Goal: Task Accomplishment & Management: Use online tool/utility

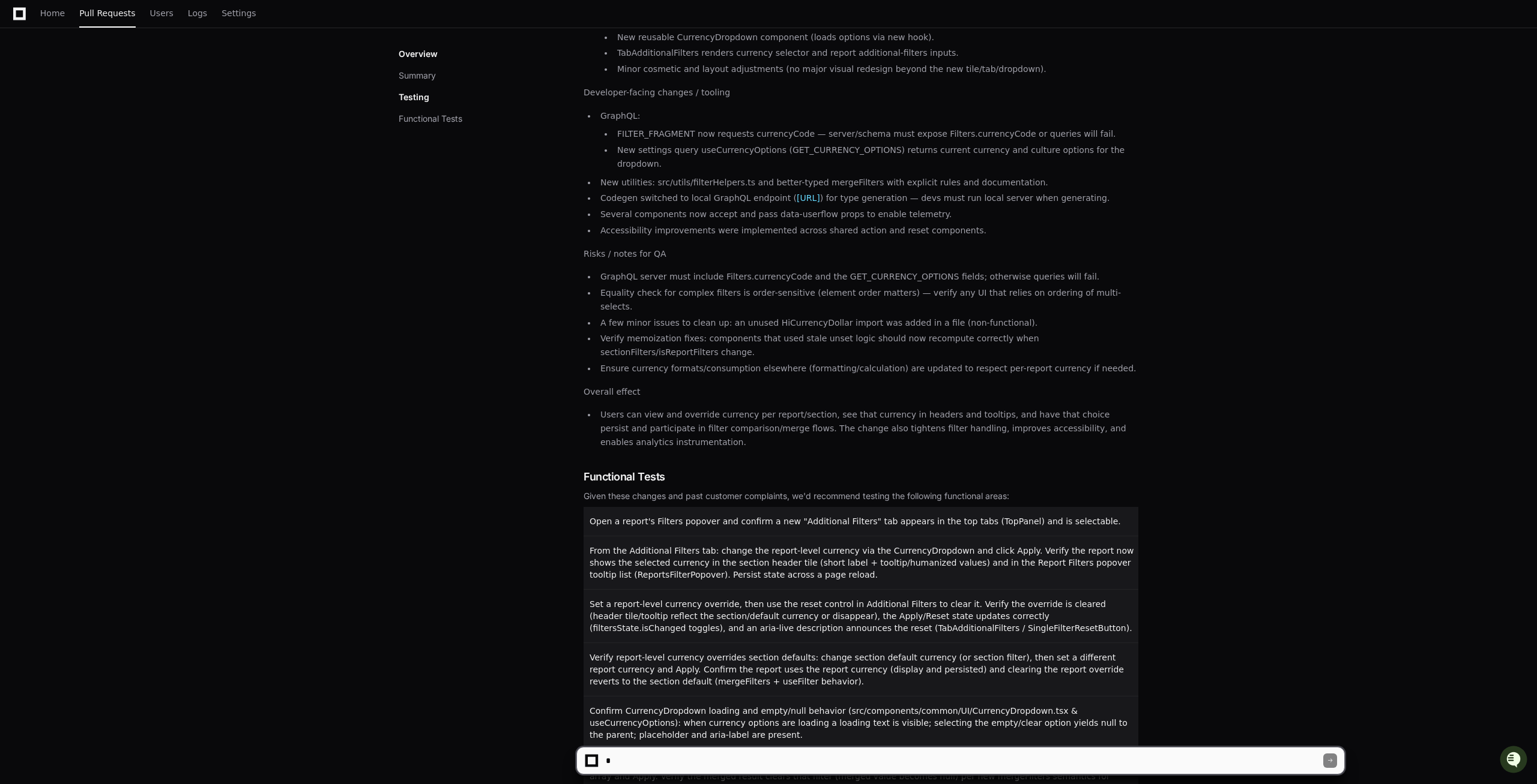
scroll to position [1173, 0]
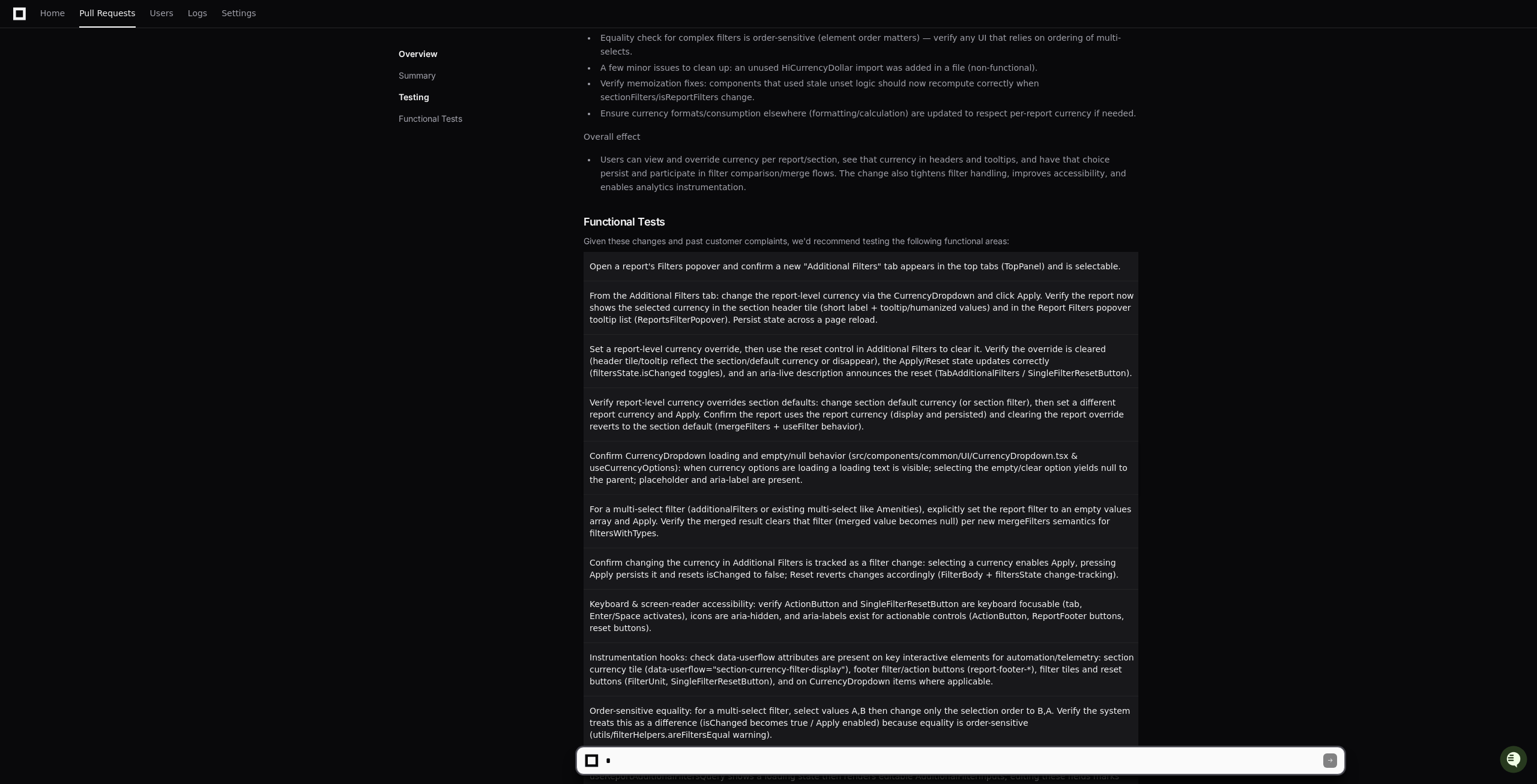
click at [662, 452] on span "Confirm CurrencyDropdown loading and empty/null behavior (src/components/common…" at bounding box center [859, 468] width 538 height 34
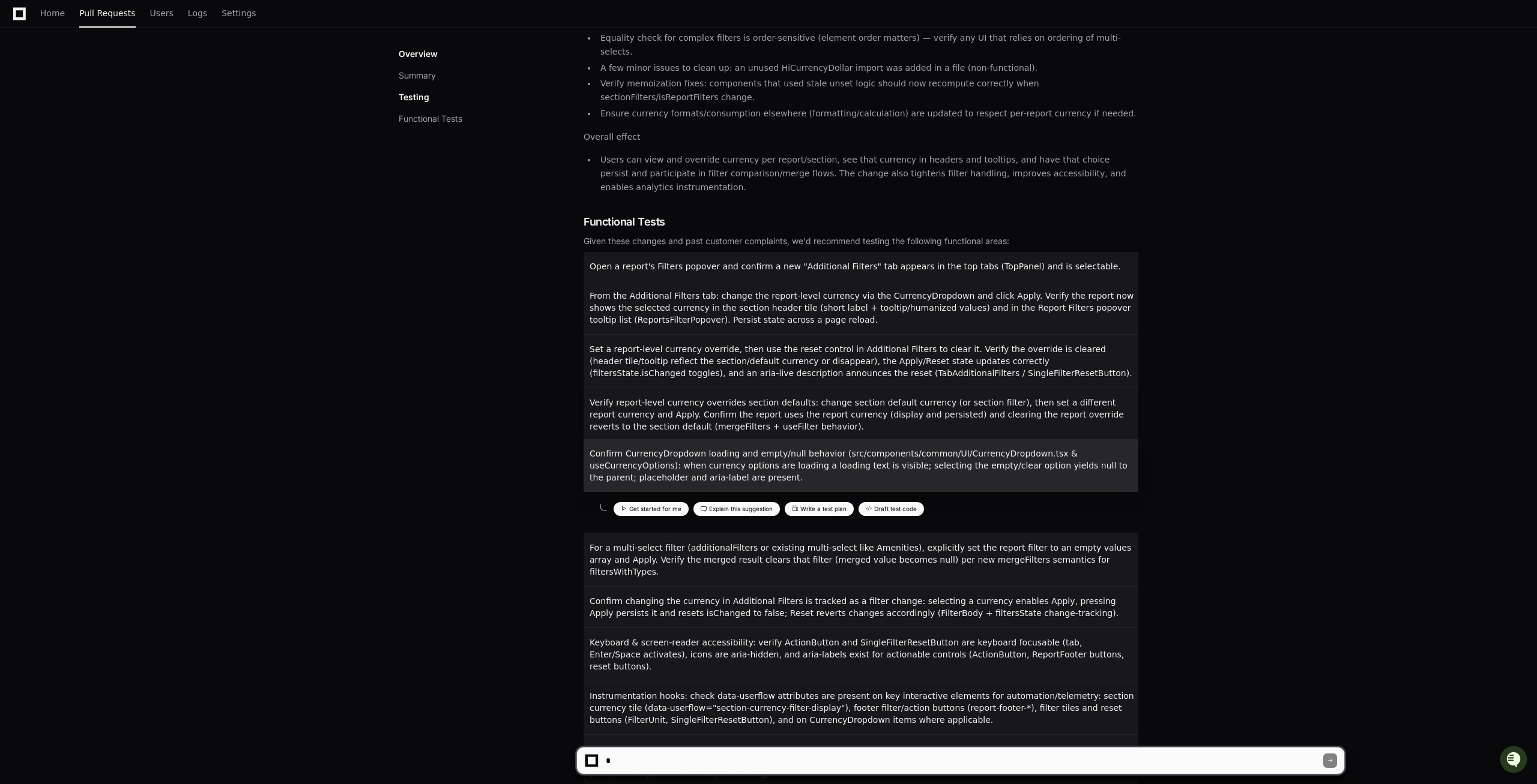
click at [681, 398] on span "Verify report-level currency overrides section defaults: change section default…" at bounding box center [857, 414] width 534 height 34
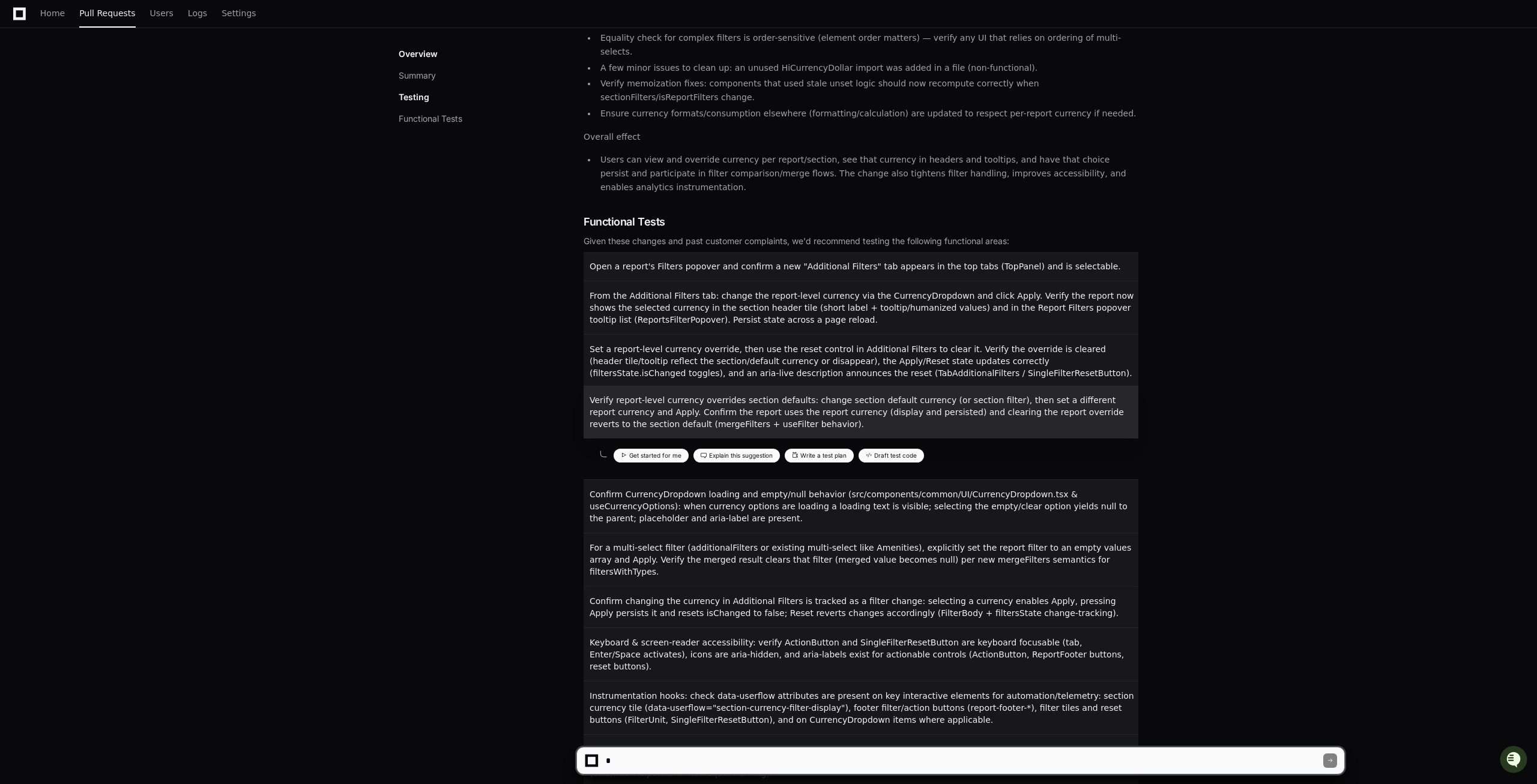
scroll to position [1211, 0]
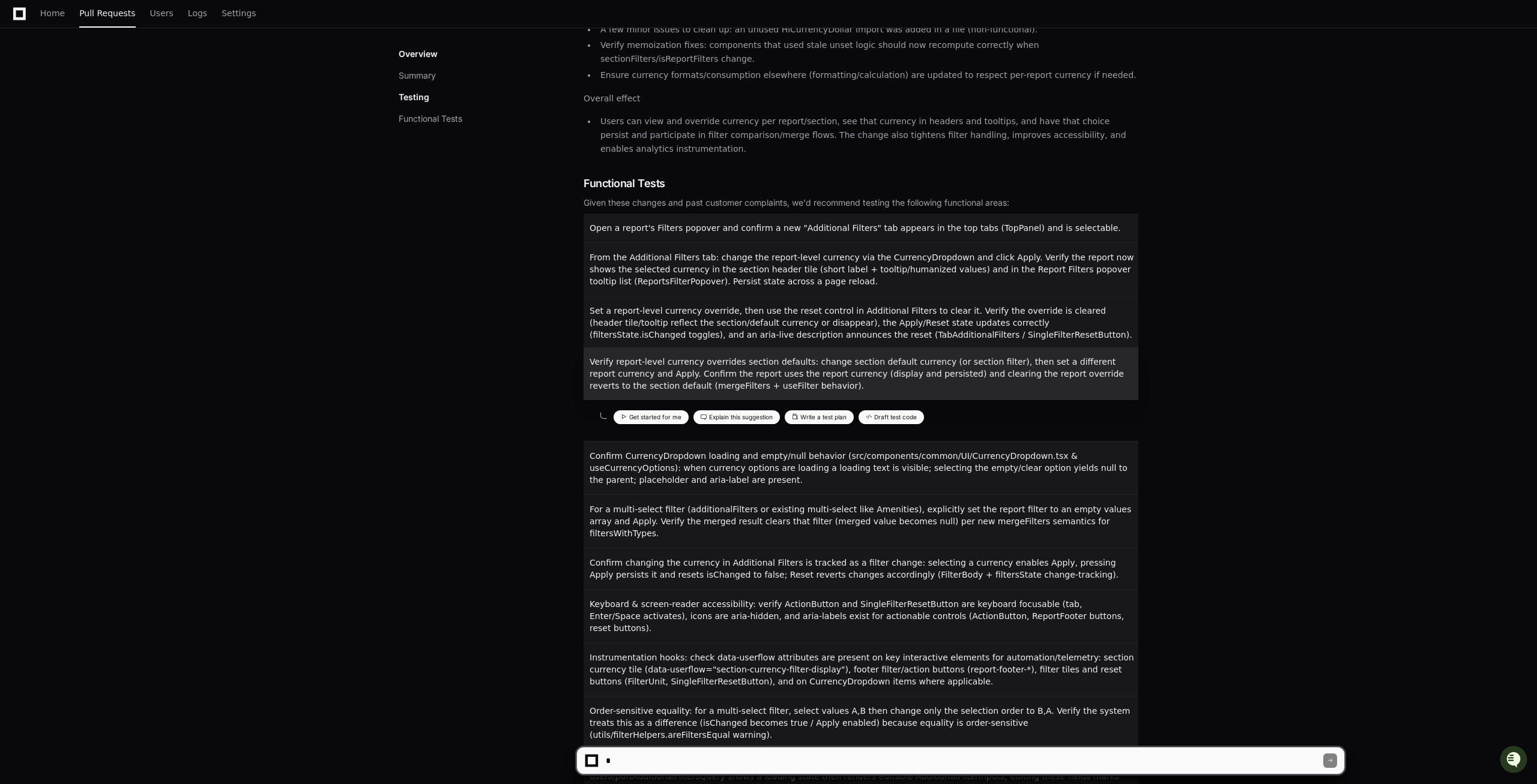
click at [651, 768] on textarea at bounding box center [963, 760] width 720 height 26
click at [110, 16] on span "Pull Requests" at bounding box center [106, 14] width 55 height 7
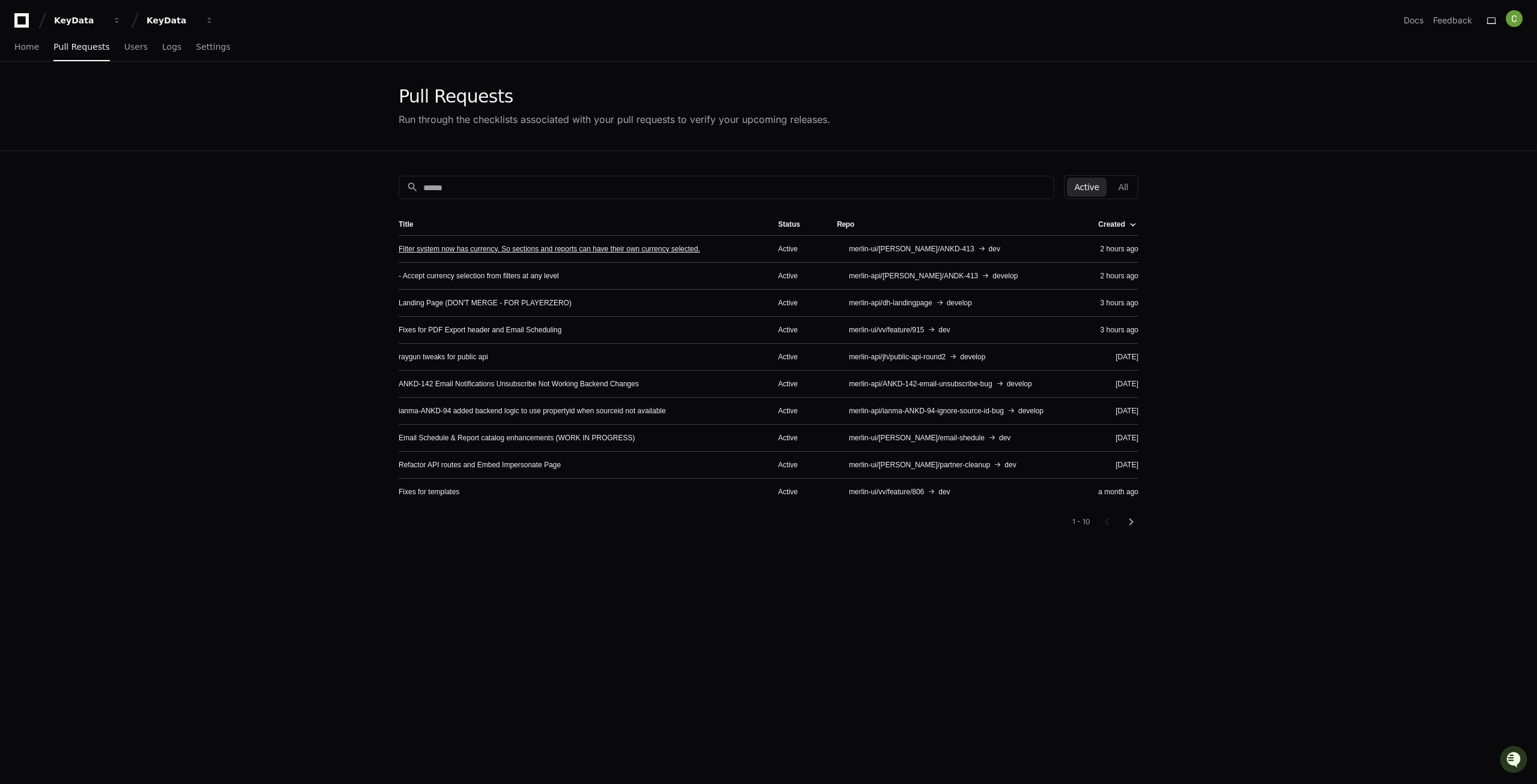
click at [508, 245] on link "Filter system now has currency. So sections and reports can have their own curr…" at bounding box center [550, 249] width 302 height 10
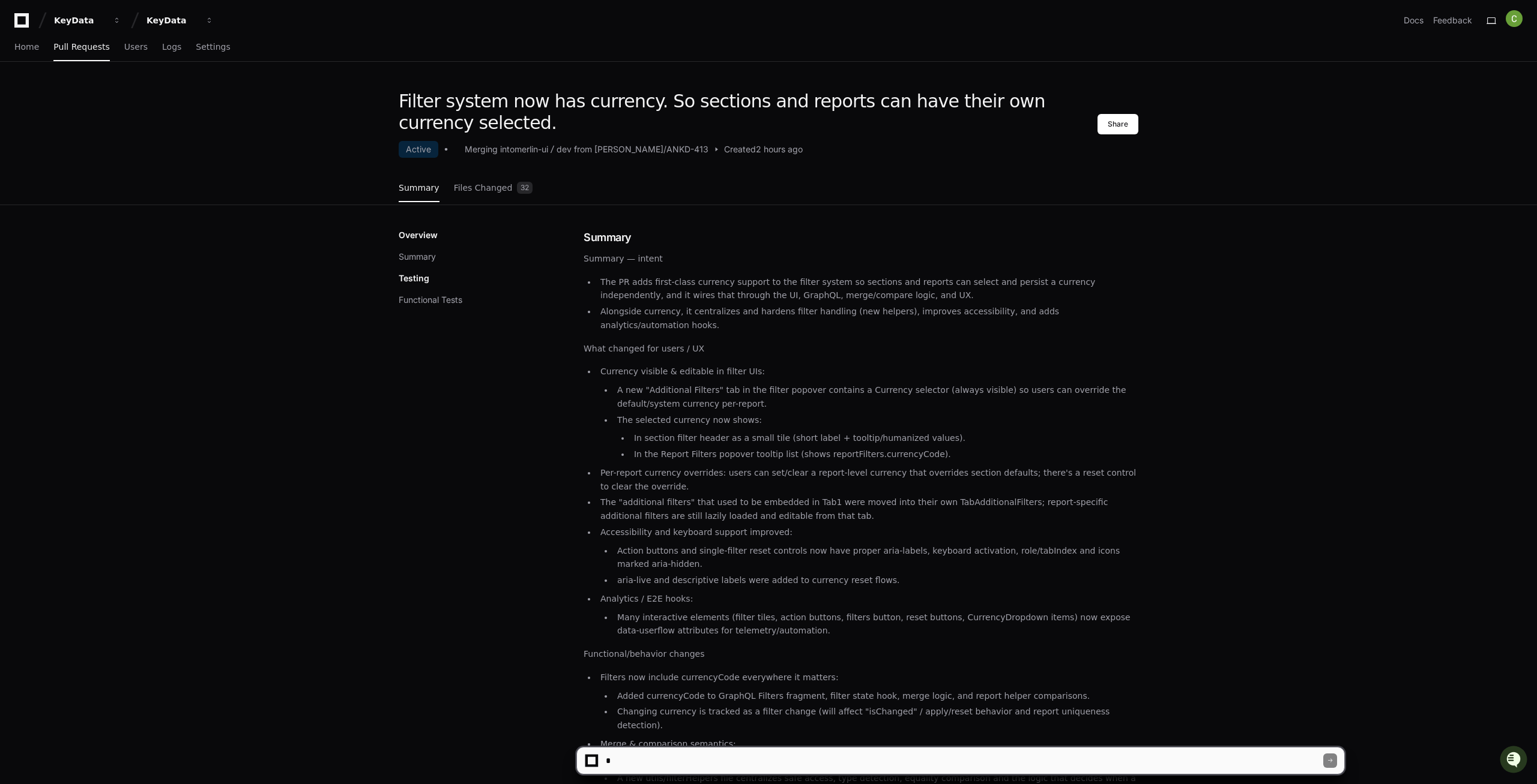
click at [687, 752] on textarea at bounding box center [963, 760] width 720 height 26
type textarea "*"
click at [863, 768] on textarea at bounding box center [963, 760] width 720 height 26
click at [655, 758] on textarea at bounding box center [963, 760] width 720 height 26
click at [687, 759] on textarea at bounding box center [963, 760] width 720 height 26
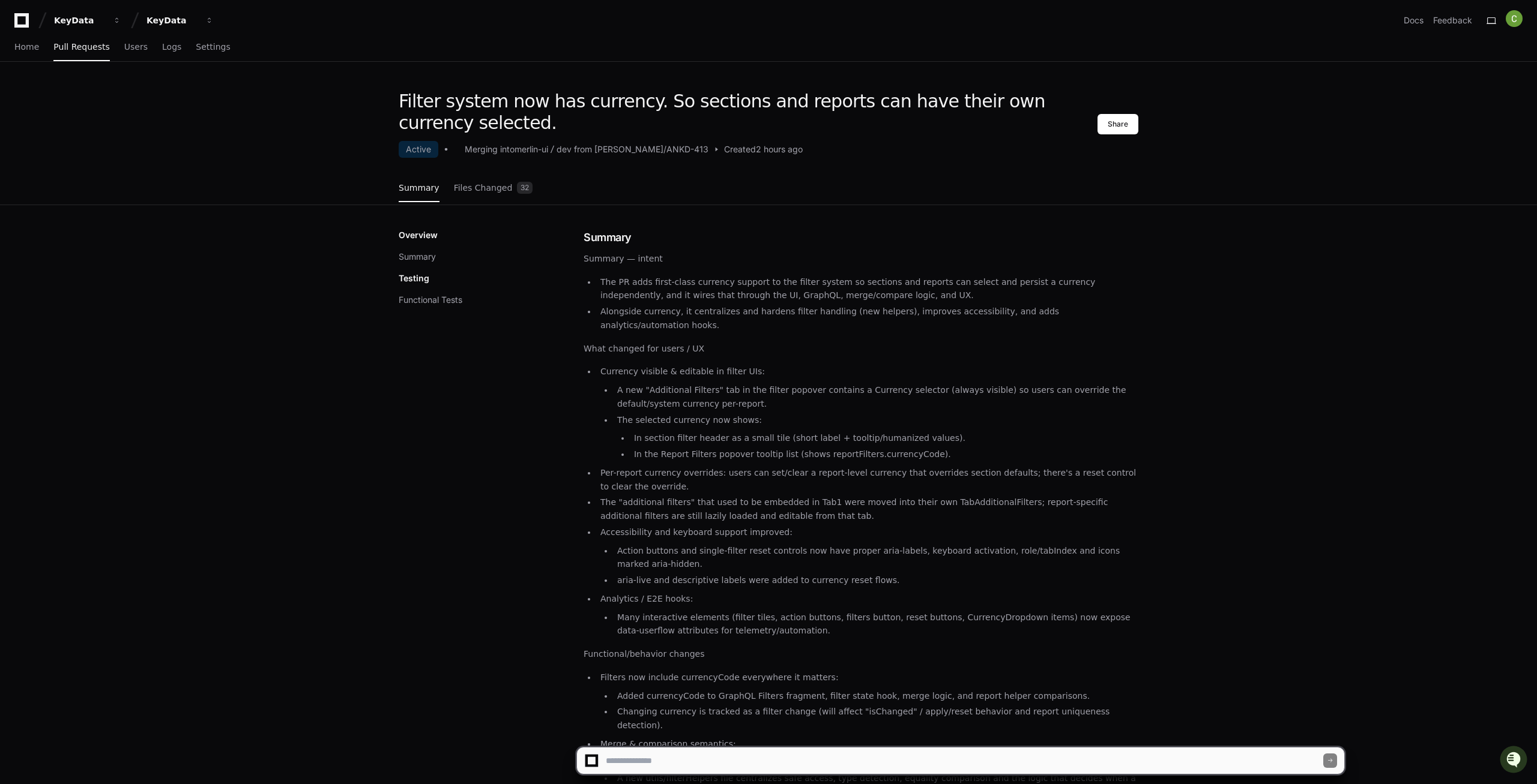
paste textarea "**********"
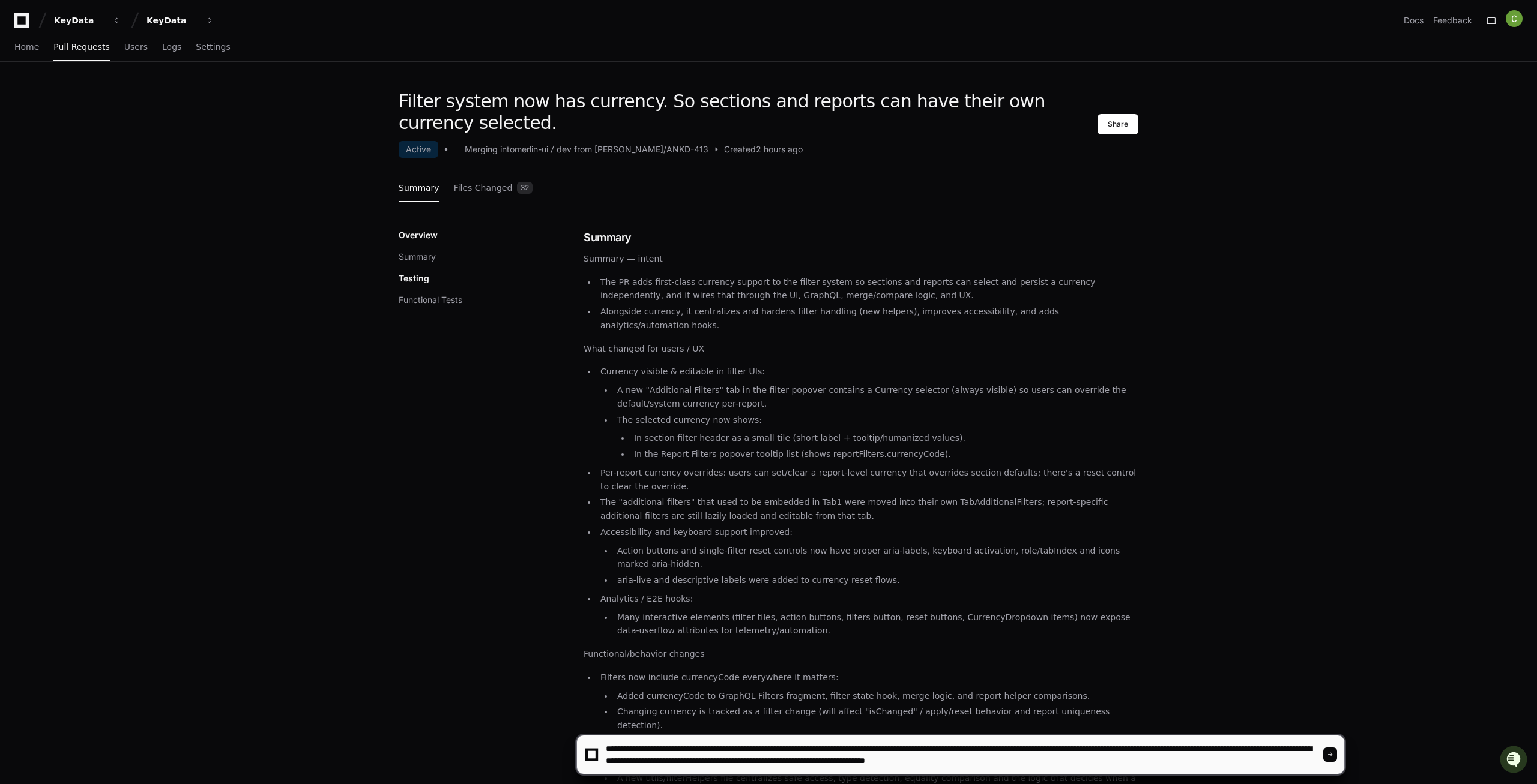
type textarea "**********"
click at [1329, 758] on div at bounding box center [1330, 755] width 14 height 15
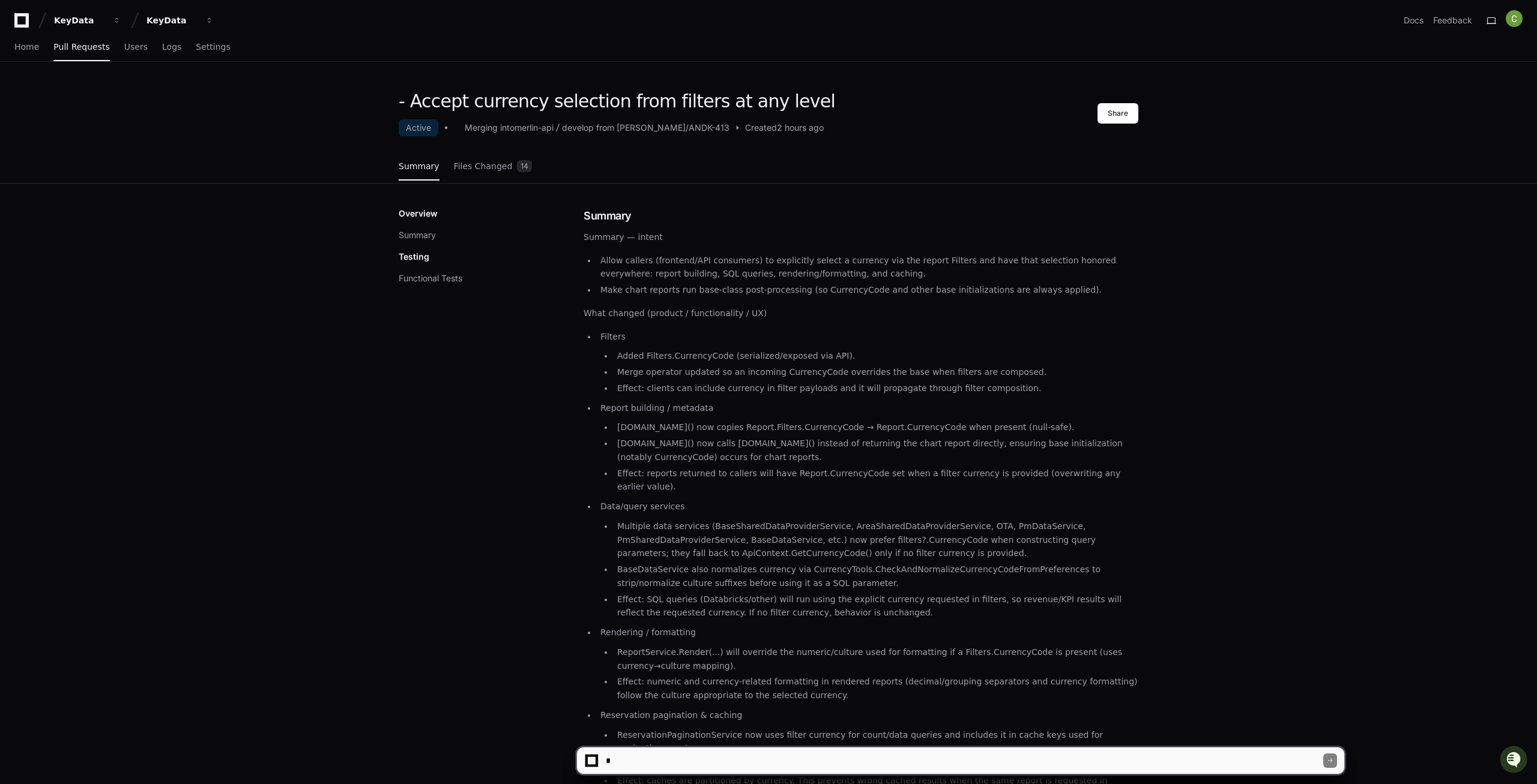
click at [638, 766] on textarea at bounding box center [963, 760] width 720 height 26
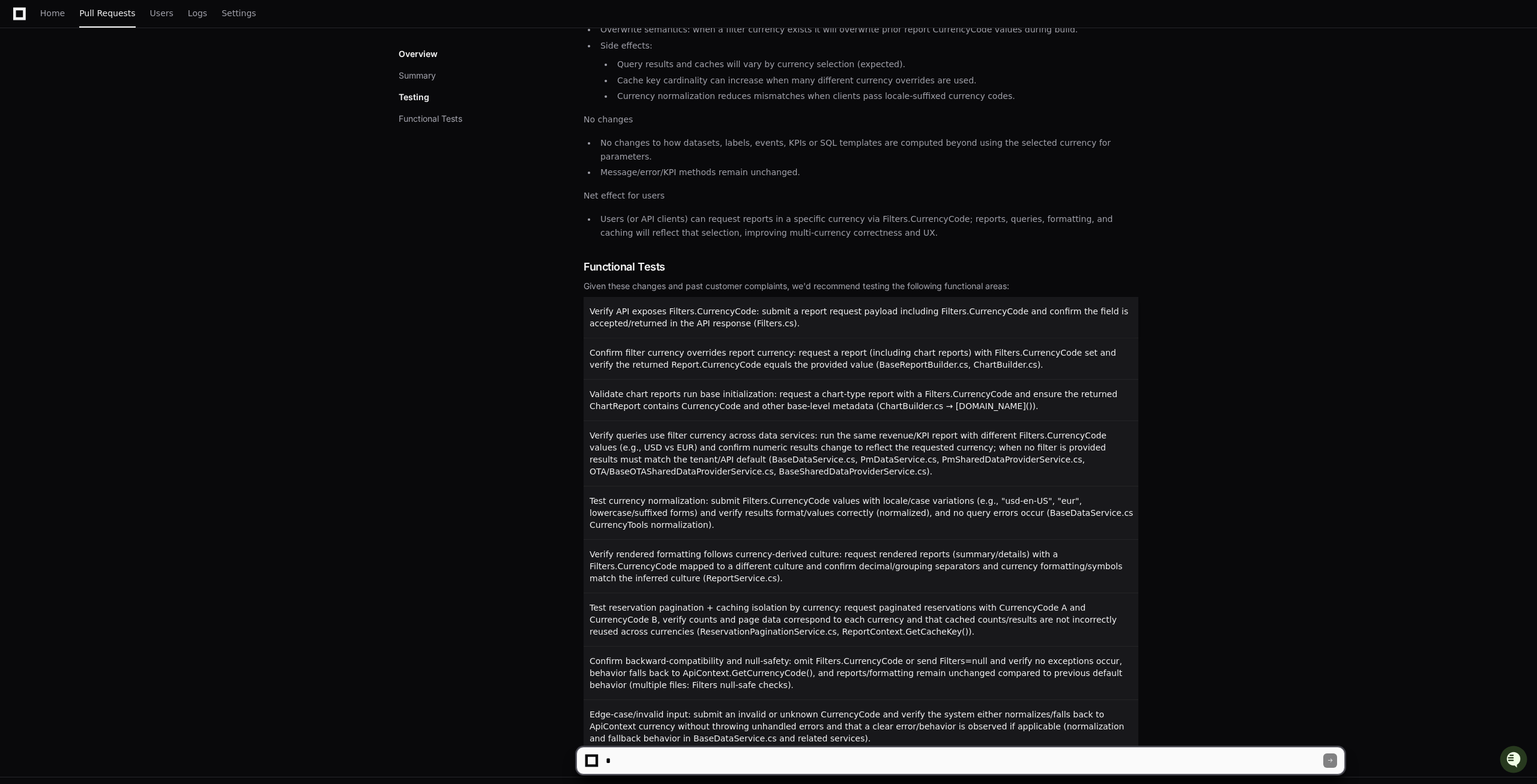
scroll to position [863, 0]
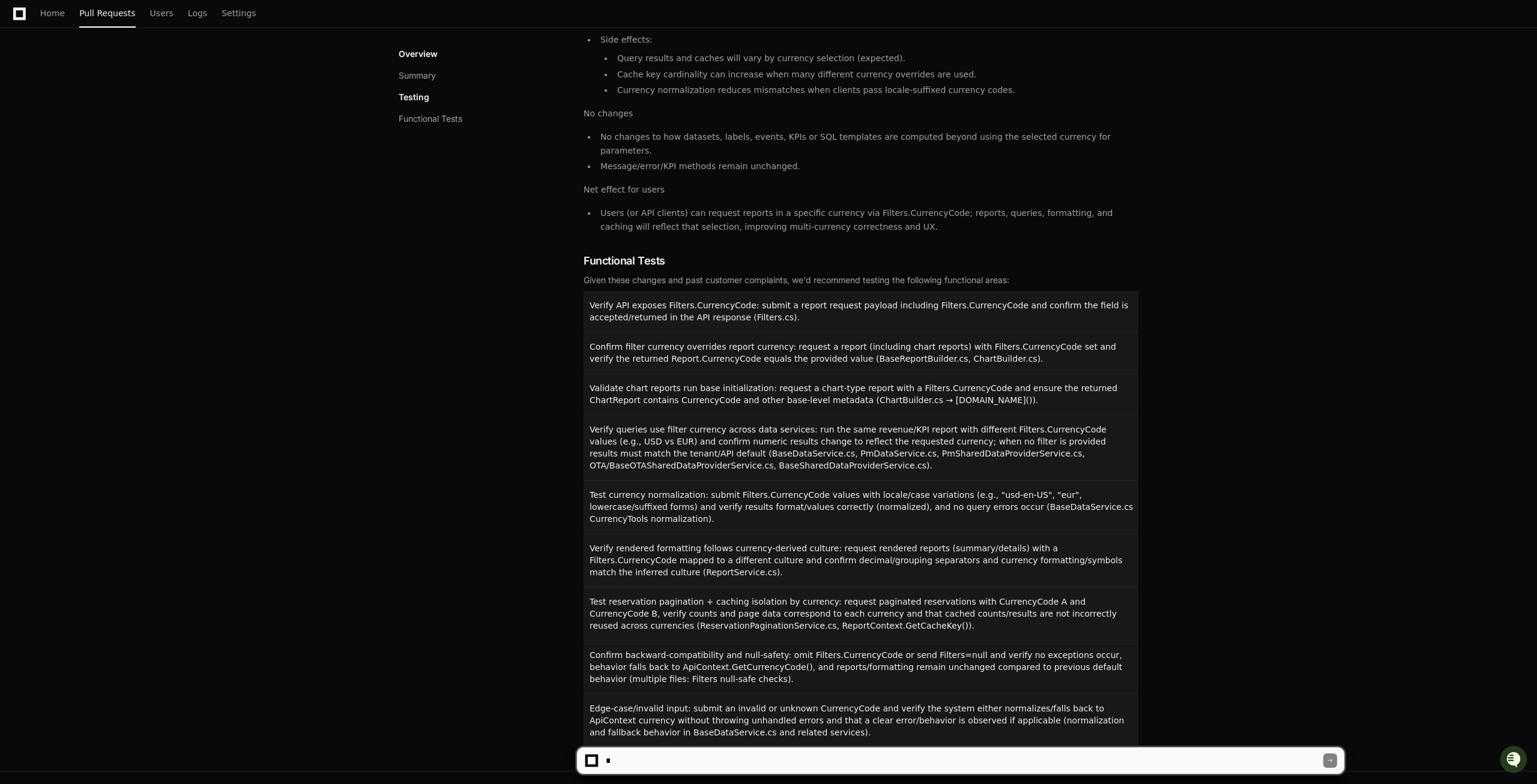
click at [682, 762] on textarea at bounding box center [963, 760] width 720 height 26
click at [676, 766] on textarea at bounding box center [963, 760] width 720 height 26
type textarea "**********"
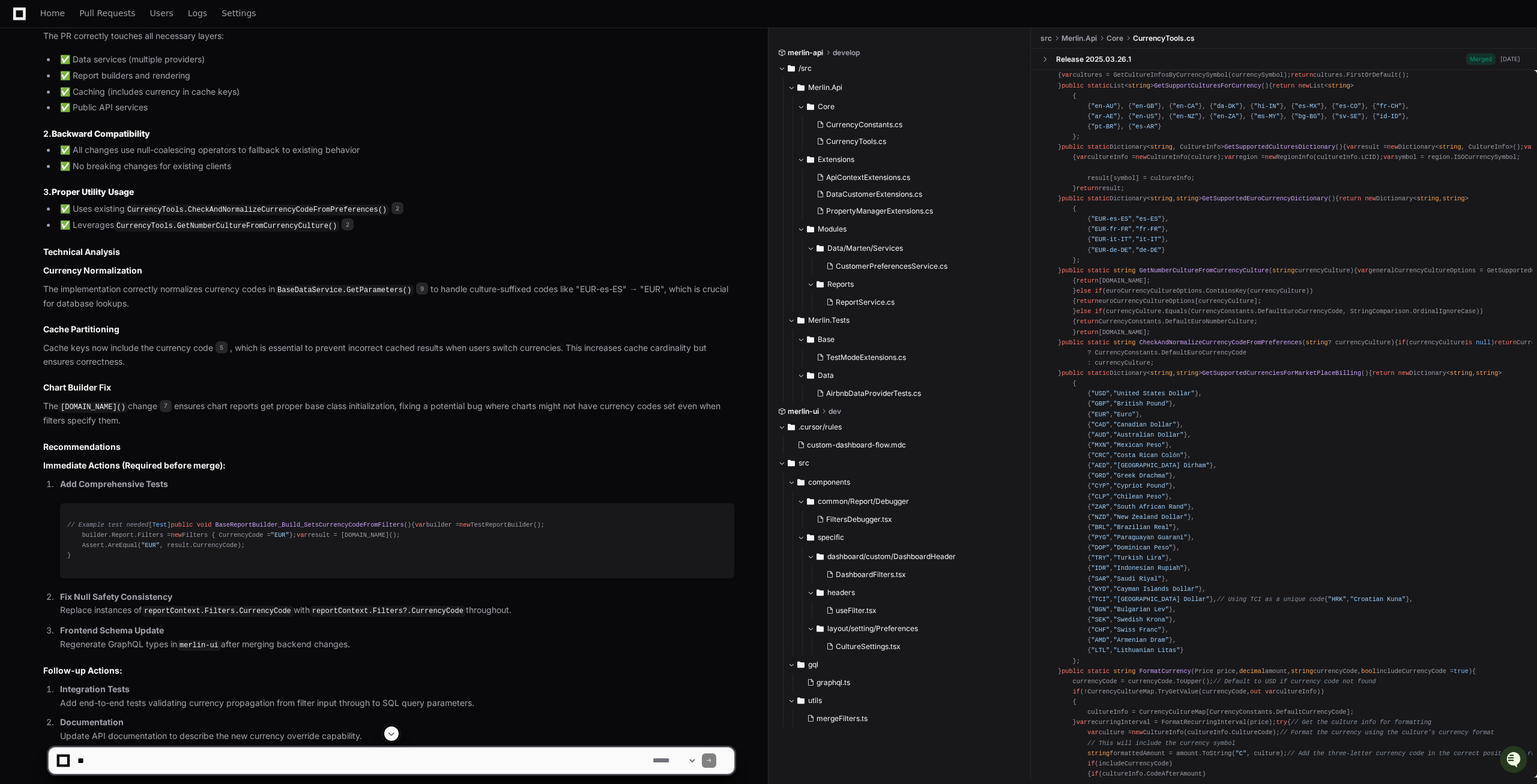
scroll to position [1902, 0]
